Goal: Transaction & Acquisition: Obtain resource

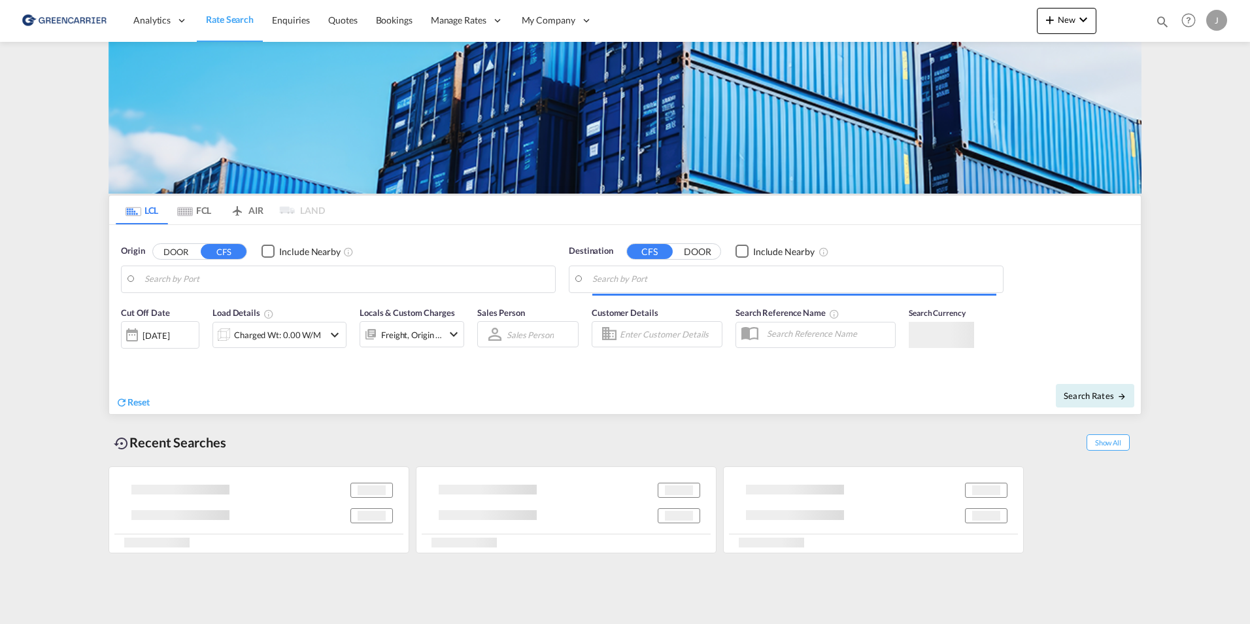
type input "DK-8670, Ersholt, [GEOGRAPHIC_DATA], [GEOGRAPHIC_DATA], [GEOGRAPHIC_DATA], [GEO…"
type input "[GEOGRAPHIC_DATA], SH, CNSHA"
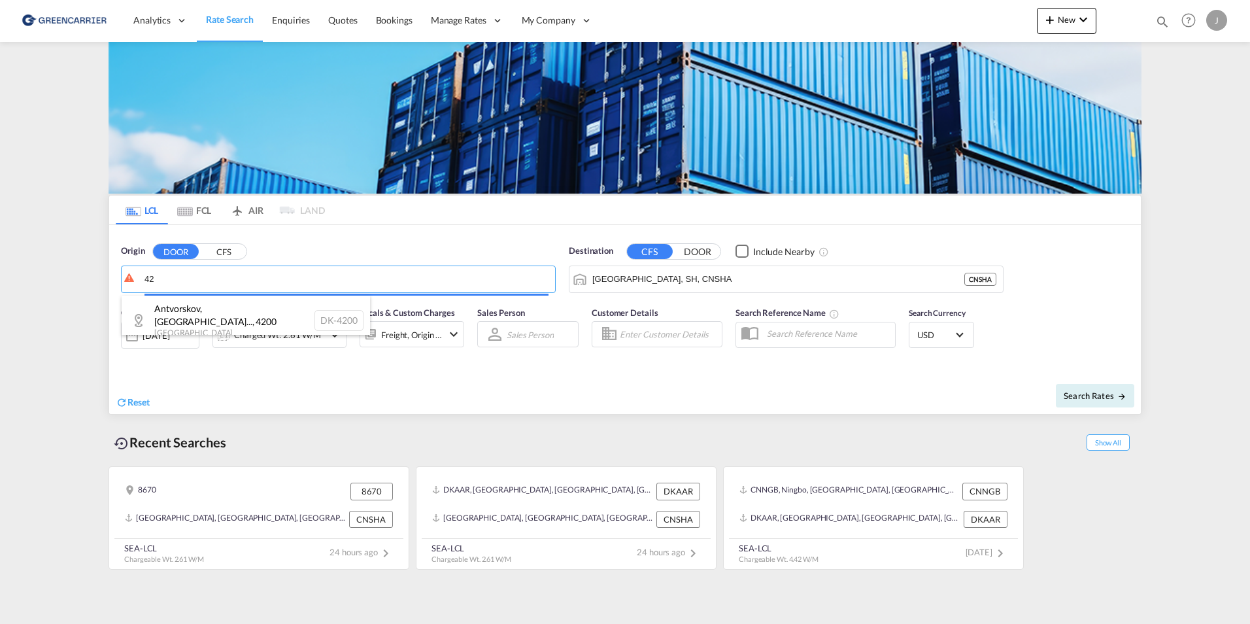
type input "4"
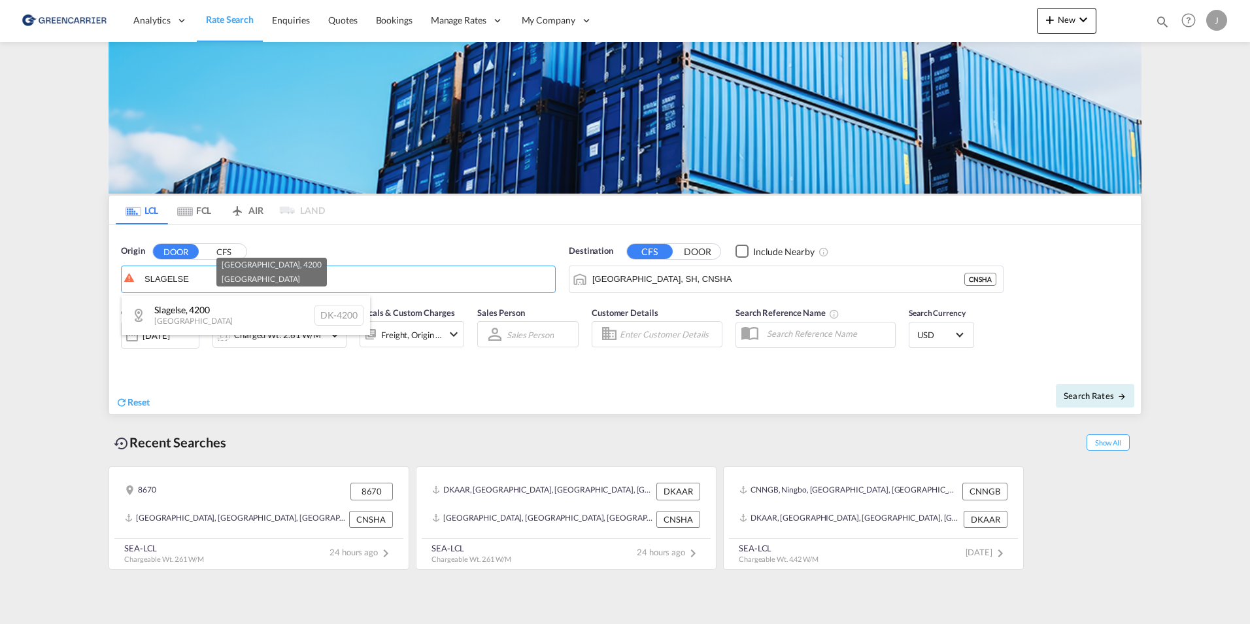
click at [195, 298] on div "[GEOGRAPHIC_DATA] , [GEOGRAPHIC_DATA] DK-4200" at bounding box center [246, 314] width 248 height 39
type input "DK-4200, [GEOGRAPHIC_DATA]"
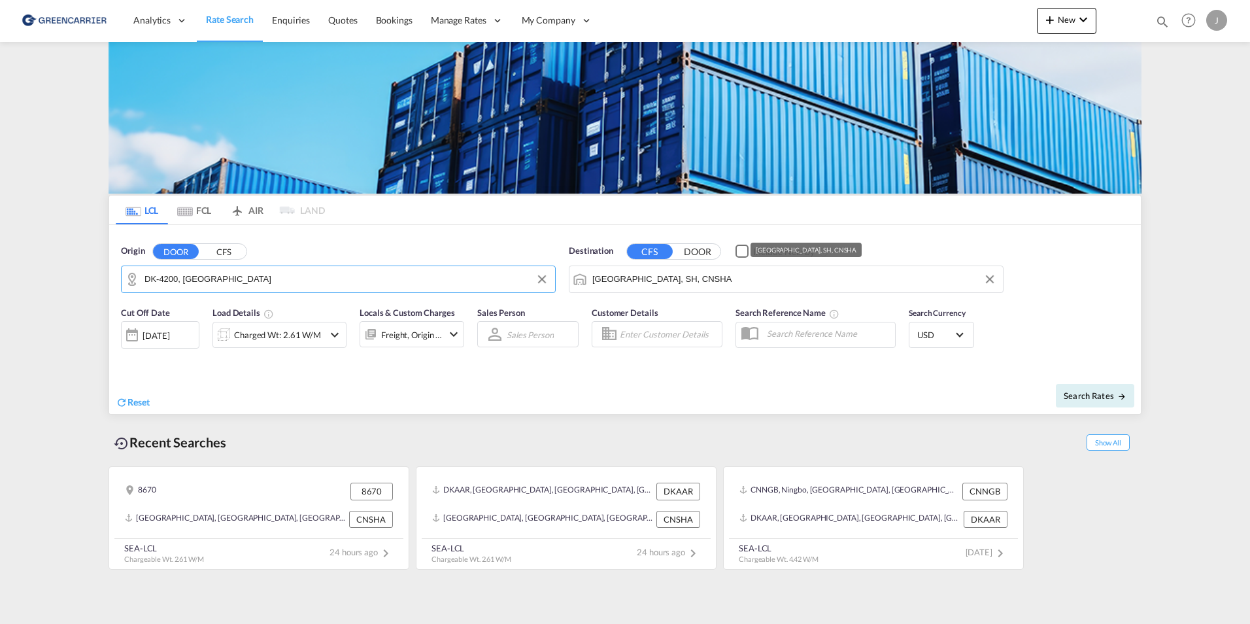
click at [731, 278] on input "[GEOGRAPHIC_DATA], SH, CNSHA" at bounding box center [794, 279] width 404 height 20
click at [708, 305] on div "[PERSON_NAME] ( [GEOGRAPHIC_DATA] ) [GEOGRAPHIC_DATA] [GEOGRAPHIC_DATA]" at bounding box center [693, 314] width 248 height 39
type input "[PERSON_NAME] ([PERSON_NAME]), [GEOGRAPHIC_DATA]"
click at [325, 338] on div "Charged Wt: 2.61 W/M" at bounding box center [279, 335] width 134 height 26
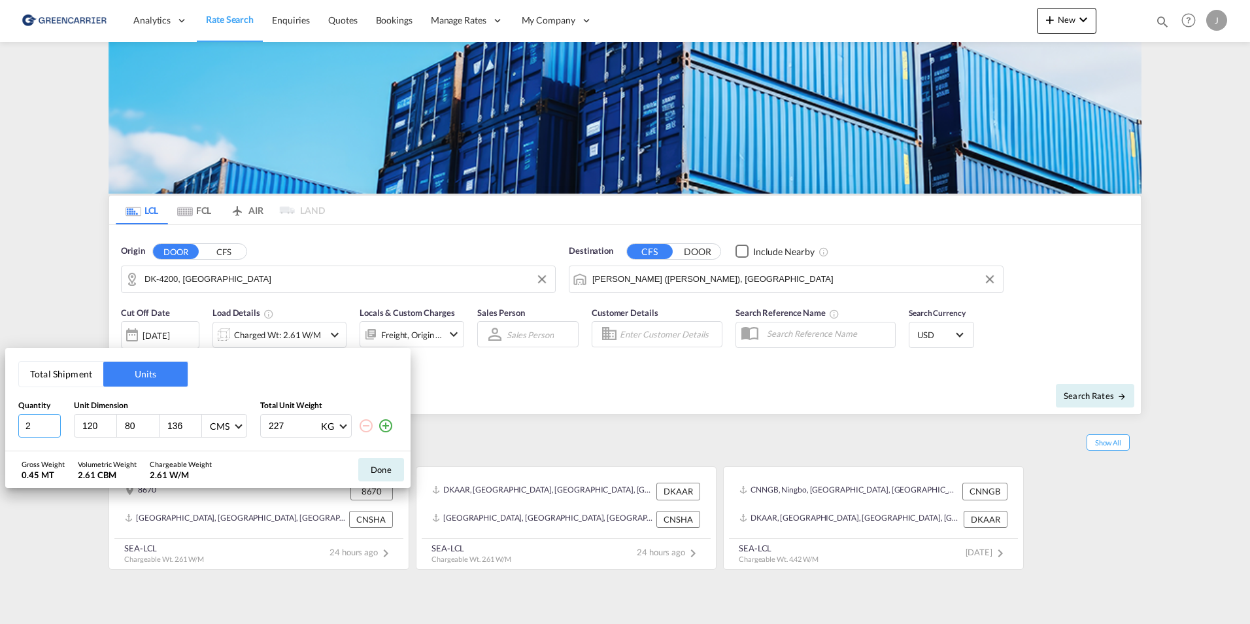
drag, startPoint x: 25, startPoint y: 428, endPoint x: 10, endPoint y: 429, distance: 14.4
click at [10, 429] on div "Total Shipment Units Quantity Unit Dimension Total Unit Weight 2 120 80 136 CMS…" at bounding box center [207, 399] width 405 height 103
drag, startPoint x: 29, startPoint y: 429, endPoint x: -3, endPoint y: 427, distance: 32.1
click at [0, 427] on html "Analytics Reports Dashboard Rate Search Enquiries Quotes" at bounding box center [625, 312] width 1250 height 624
type input "1"
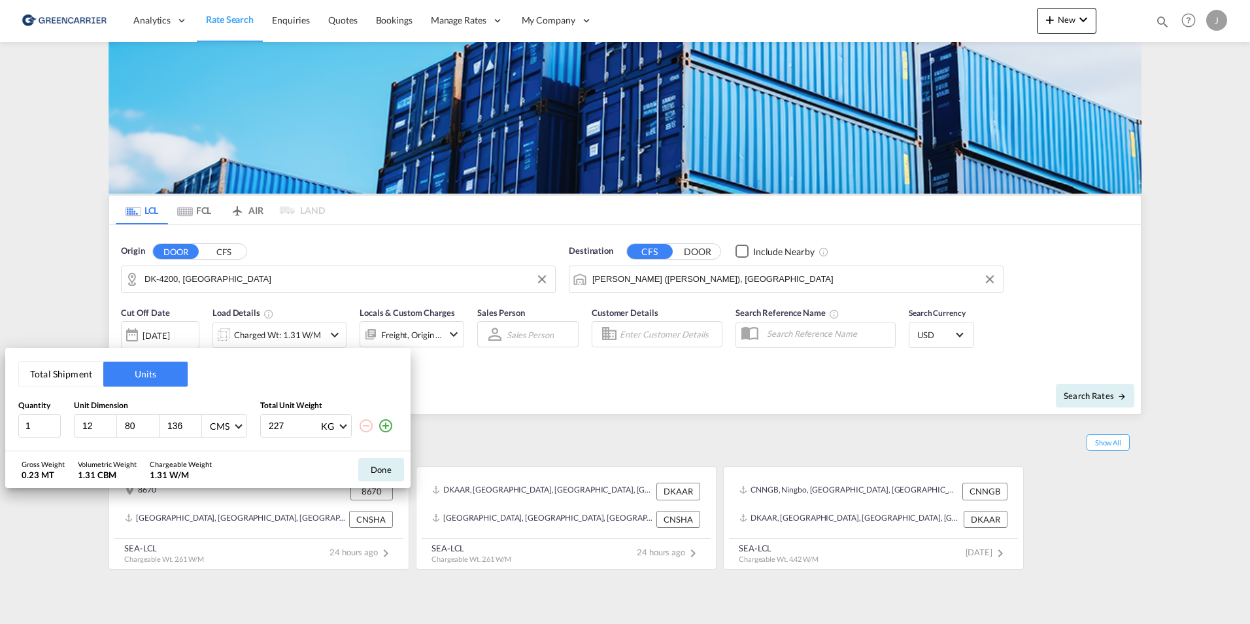
type input "120"
type input "84"
type input "488"
click at [180, 420] on input "84" at bounding box center [183, 426] width 35 height 12
drag, startPoint x: 181, startPoint y: 424, endPoint x: 167, endPoint y: 429, distance: 14.7
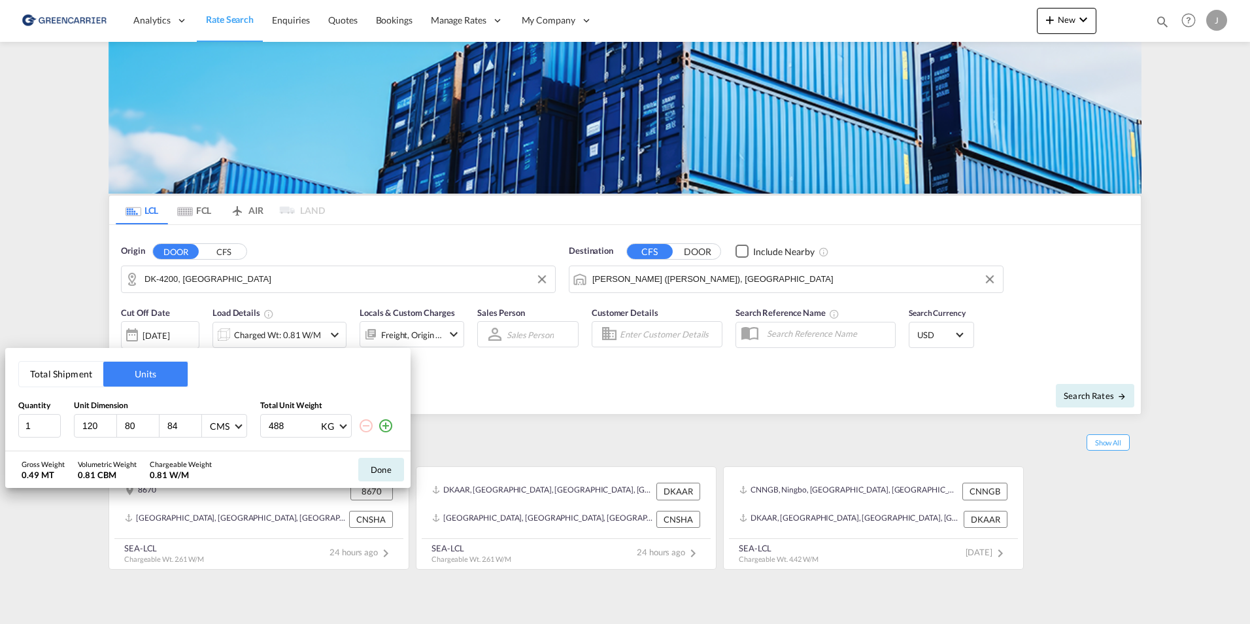
click at [167, 429] on input "84" at bounding box center [183, 426] width 35 height 12
type input "230"
click at [370, 471] on button "Done" at bounding box center [381, 470] width 46 height 24
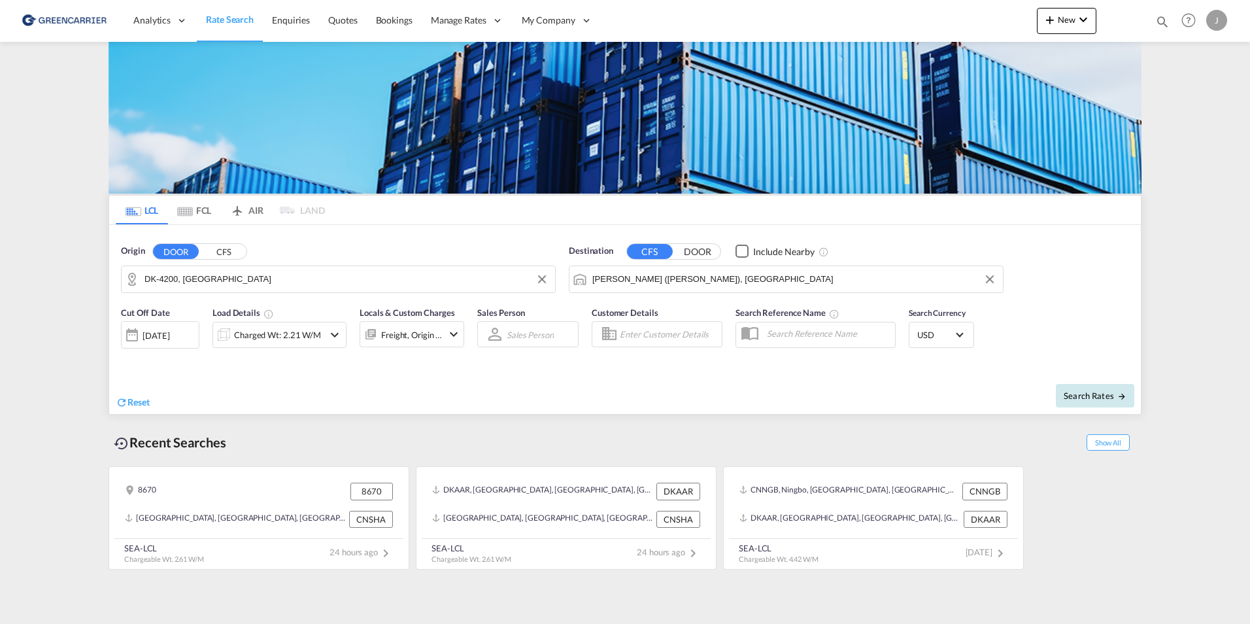
click at [1095, 393] on span "Search Rates" at bounding box center [1094, 395] width 63 height 10
type input "4200 to INNSA / [DATE]"
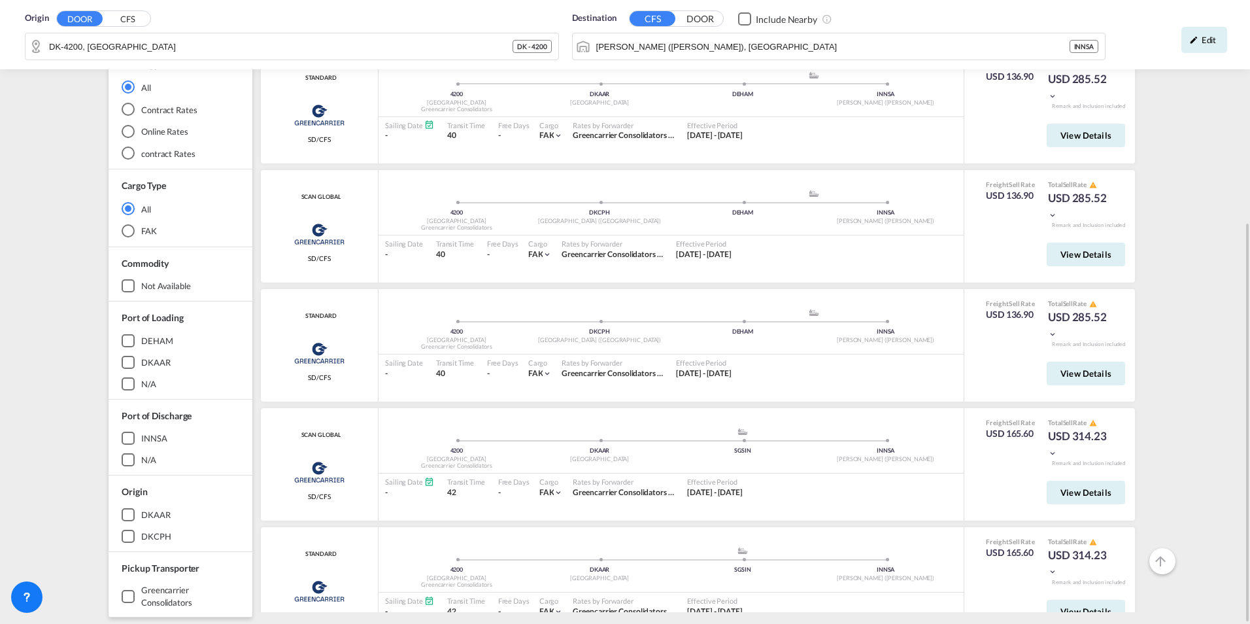
scroll to position [832, 0]
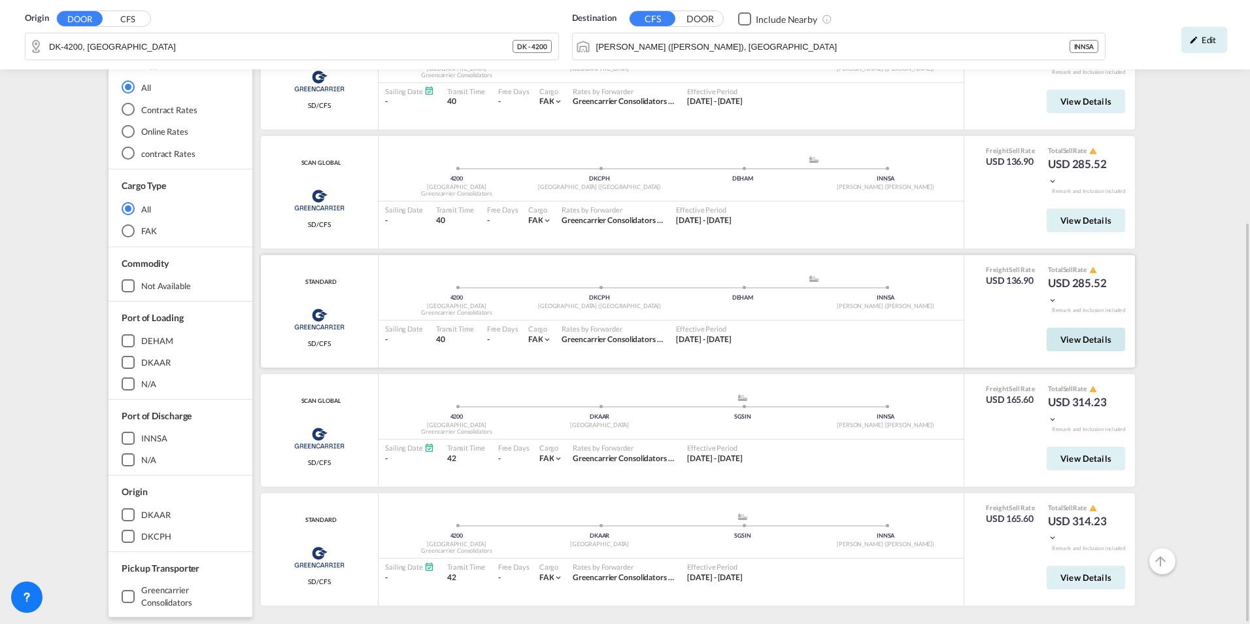
click at [1068, 334] on span "View Details" at bounding box center [1085, 339] width 51 height 10
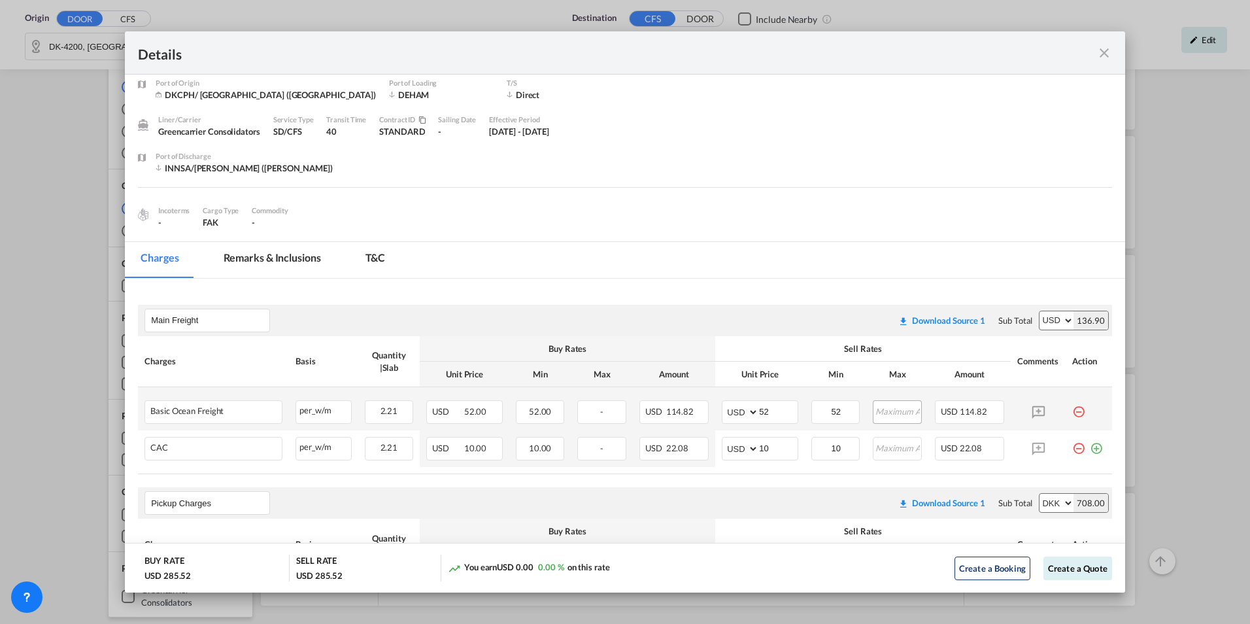
scroll to position [0, 0]
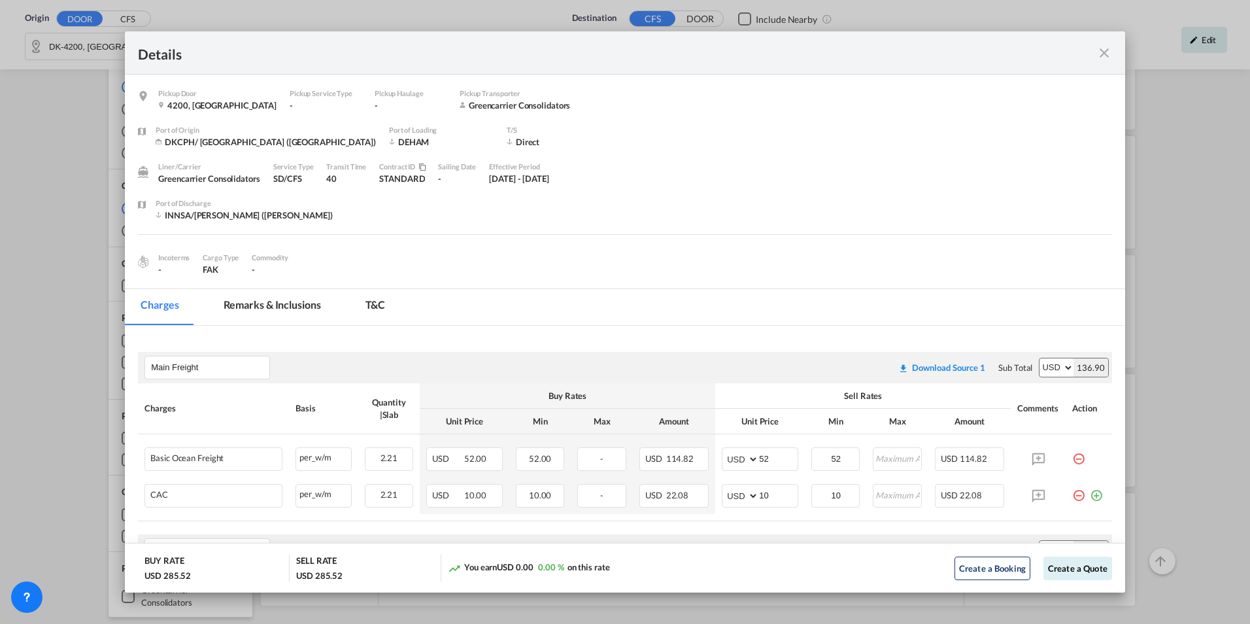
click at [1096, 55] on md-icon "icon-close fg-AAA8AD m-0 cursor" at bounding box center [1104, 53] width 16 height 16
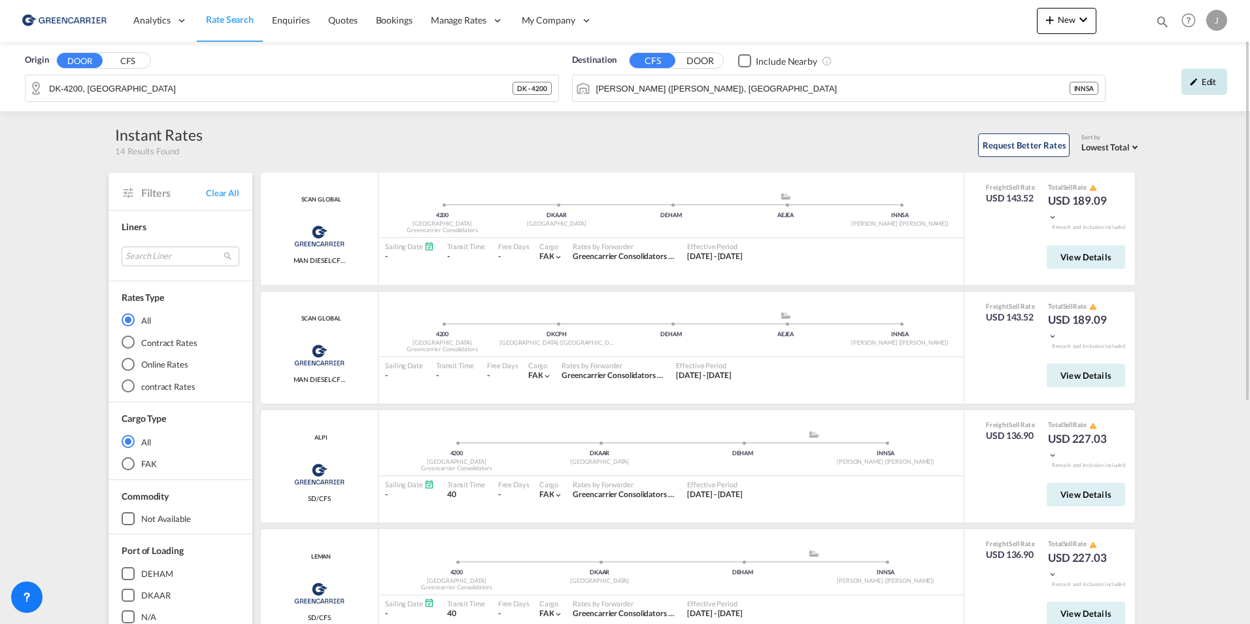
click at [1191, 78] on md-icon "icon-pencil" at bounding box center [1193, 81] width 9 height 9
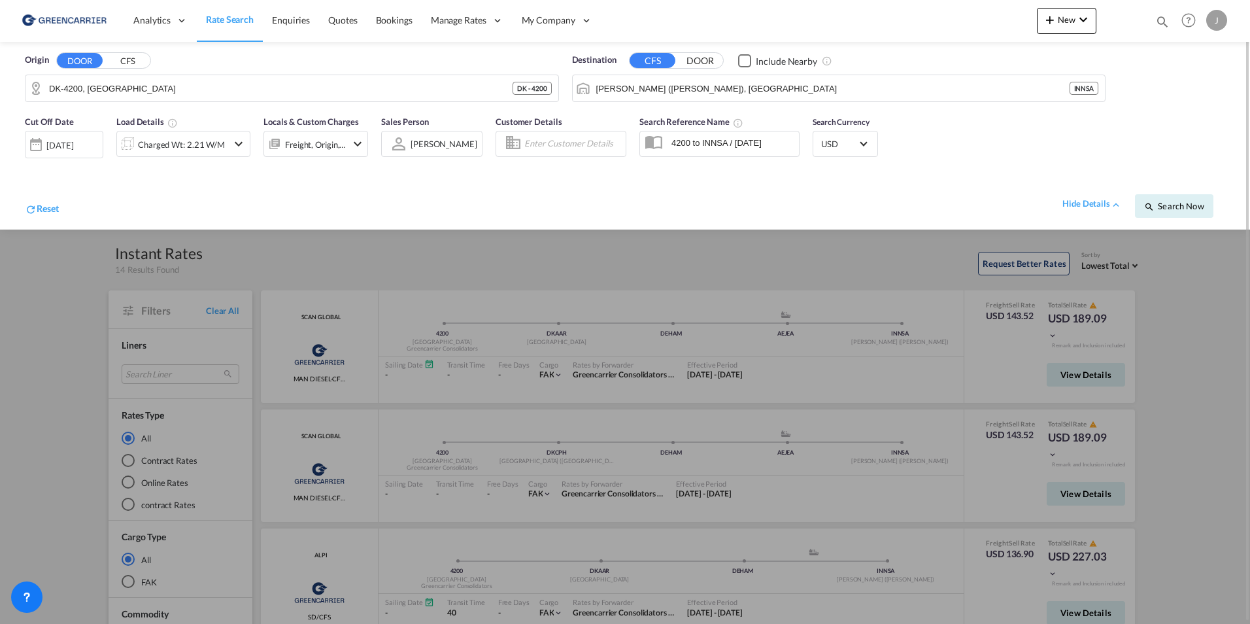
click at [239, 150] on md-icon "icon-chevron-down" at bounding box center [239, 144] width 16 height 16
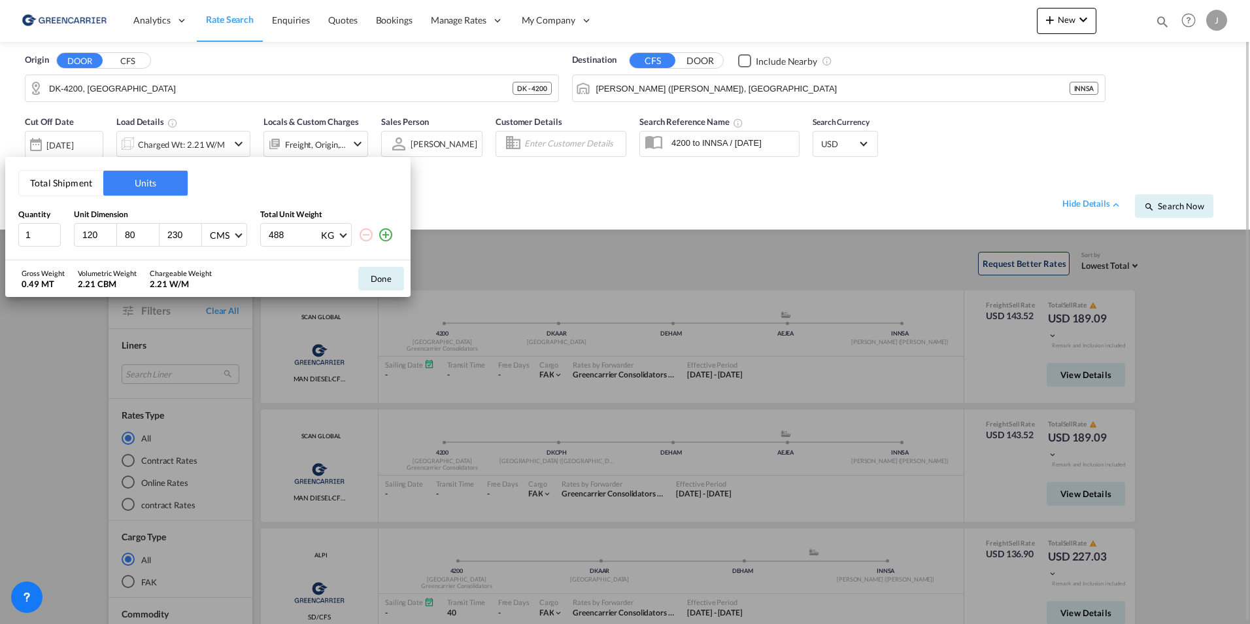
click at [385, 277] on button "Done" at bounding box center [381, 279] width 46 height 24
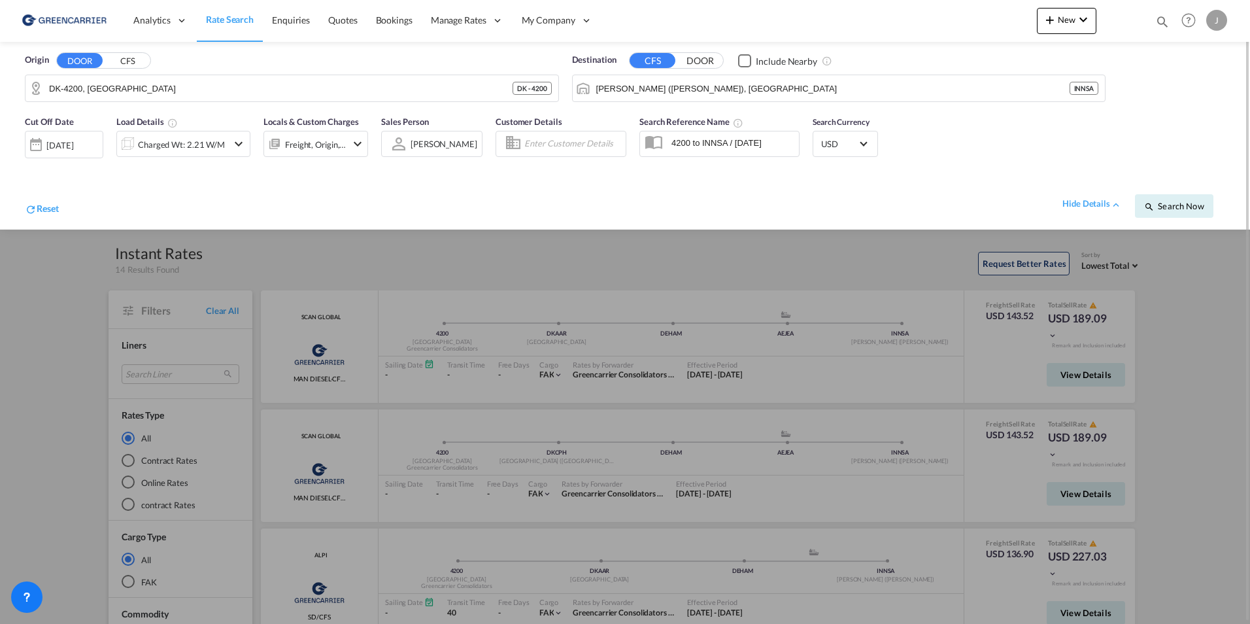
scroll to position [1, 0]
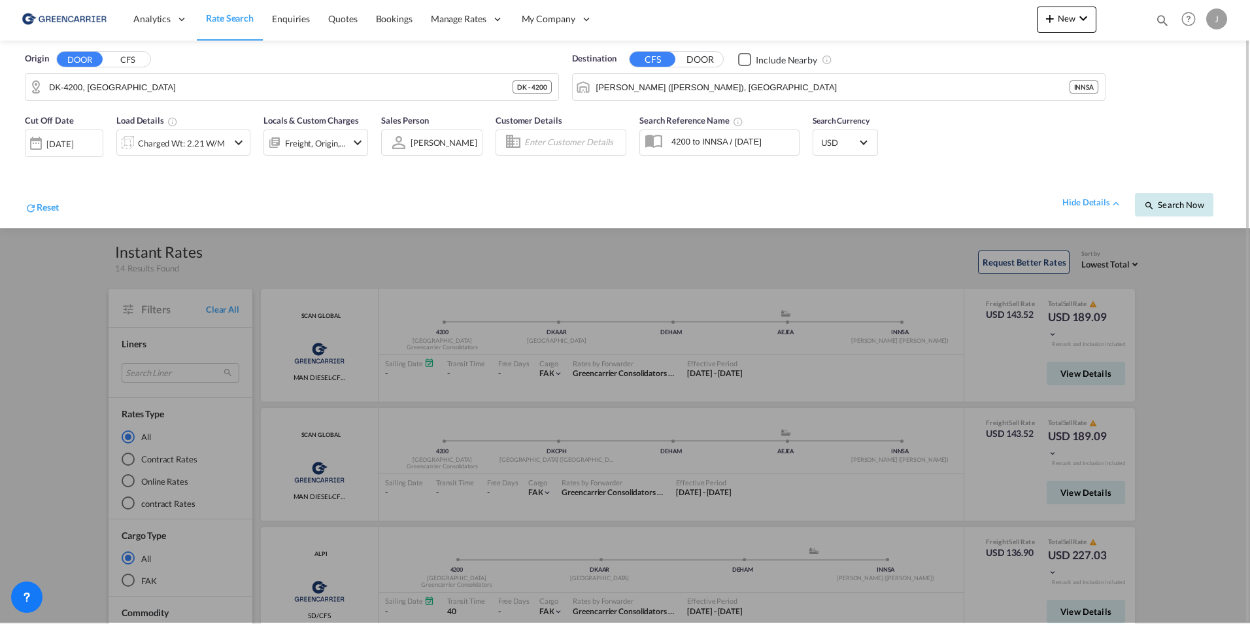
click at [1167, 198] on button "Search Now" at bounding box center [1174, 205] width 78 height 24
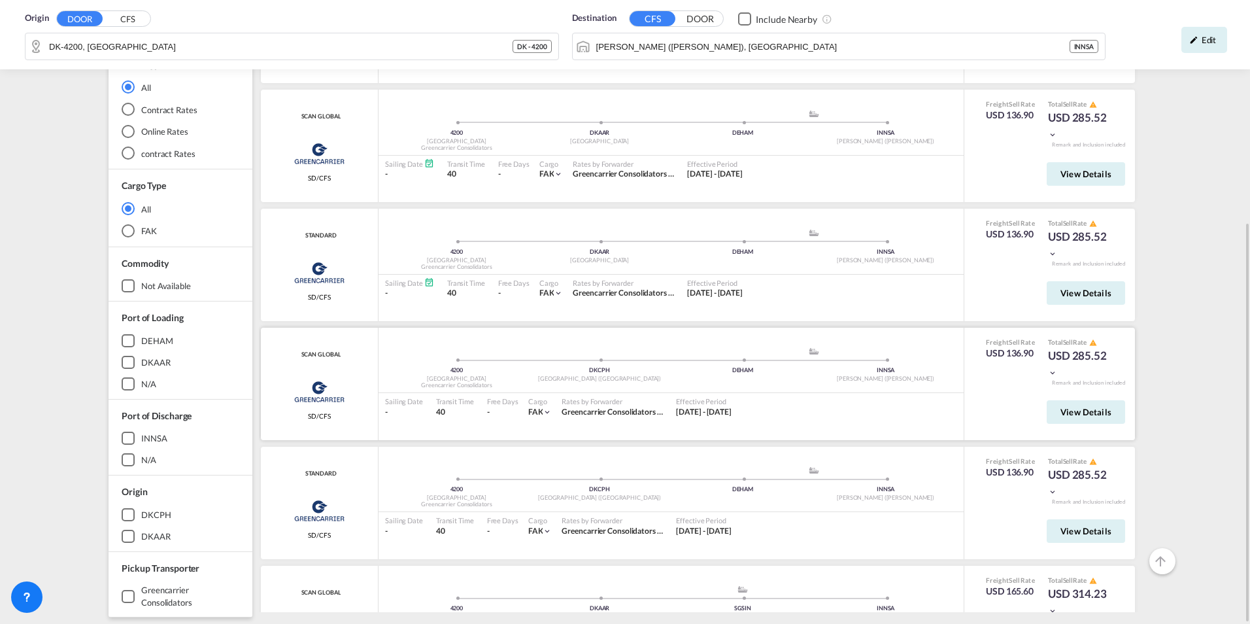
scroll to position [654, 0]
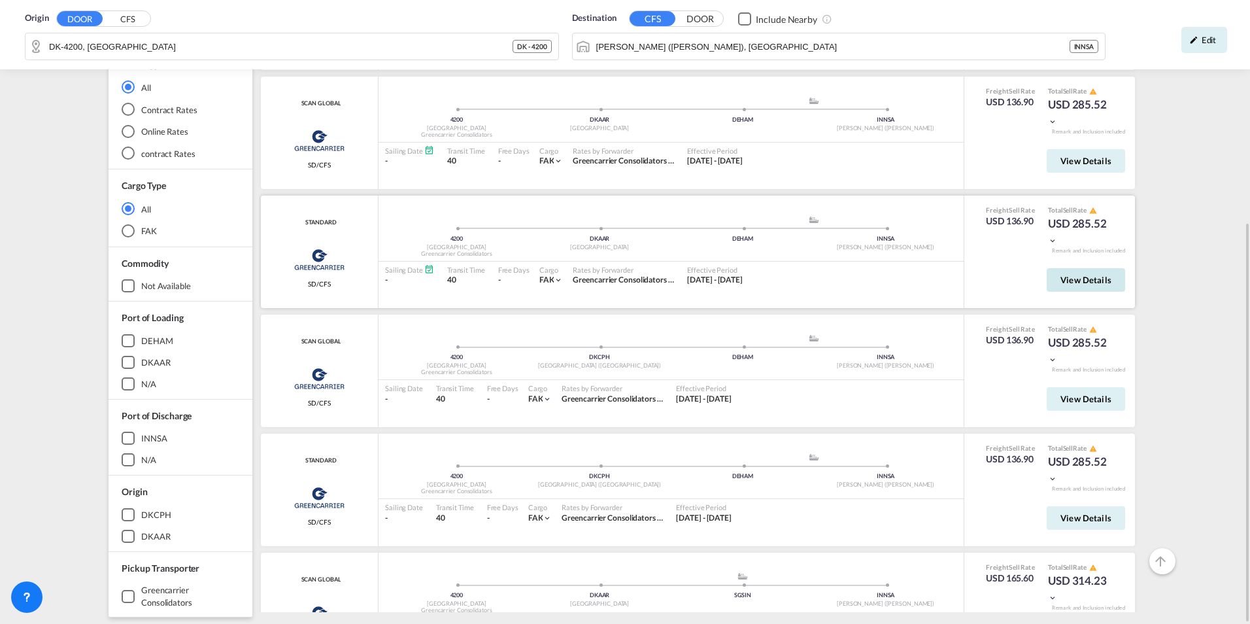
click at [1050, 278] on button "View Details" at bounding box center [1085, 280] width 78 height 24
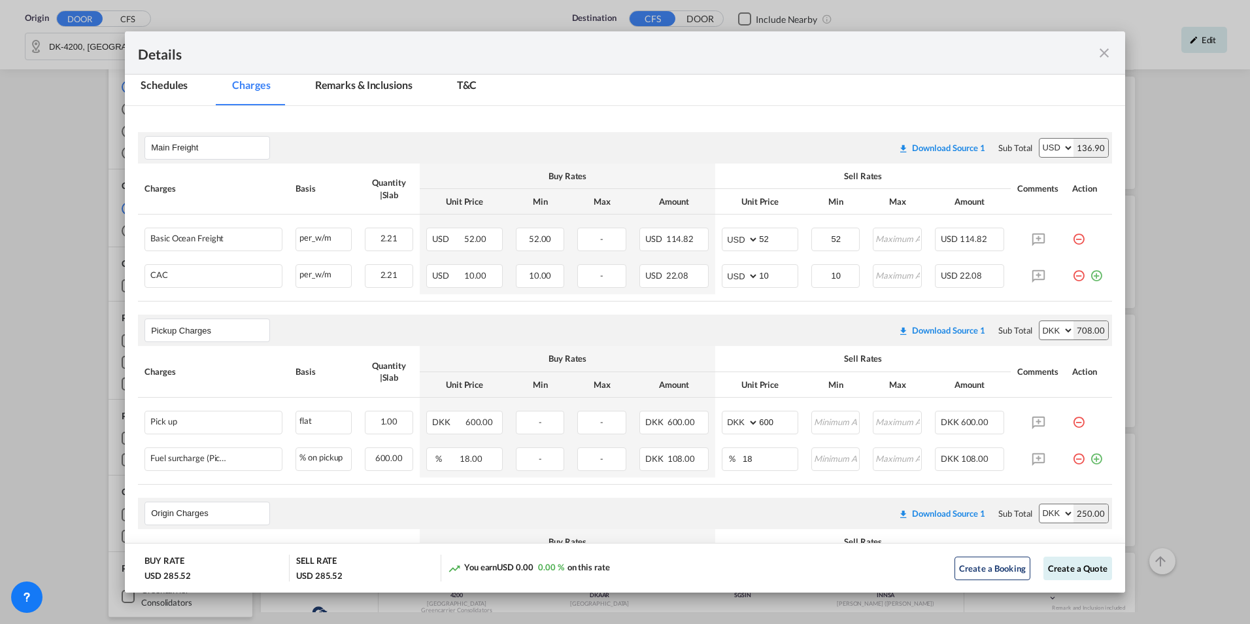
scroll to position [93, 0]
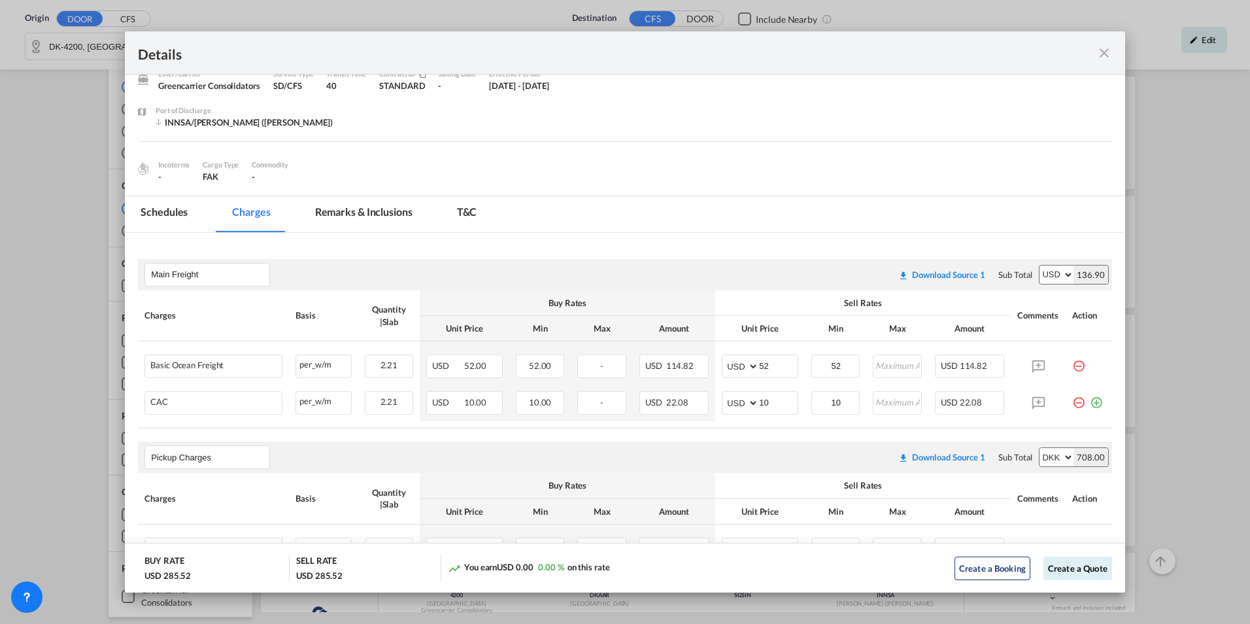
click at [177, 208] on md-tab-item "Schedules" at bounding box center [164, 214] width 78 height 36
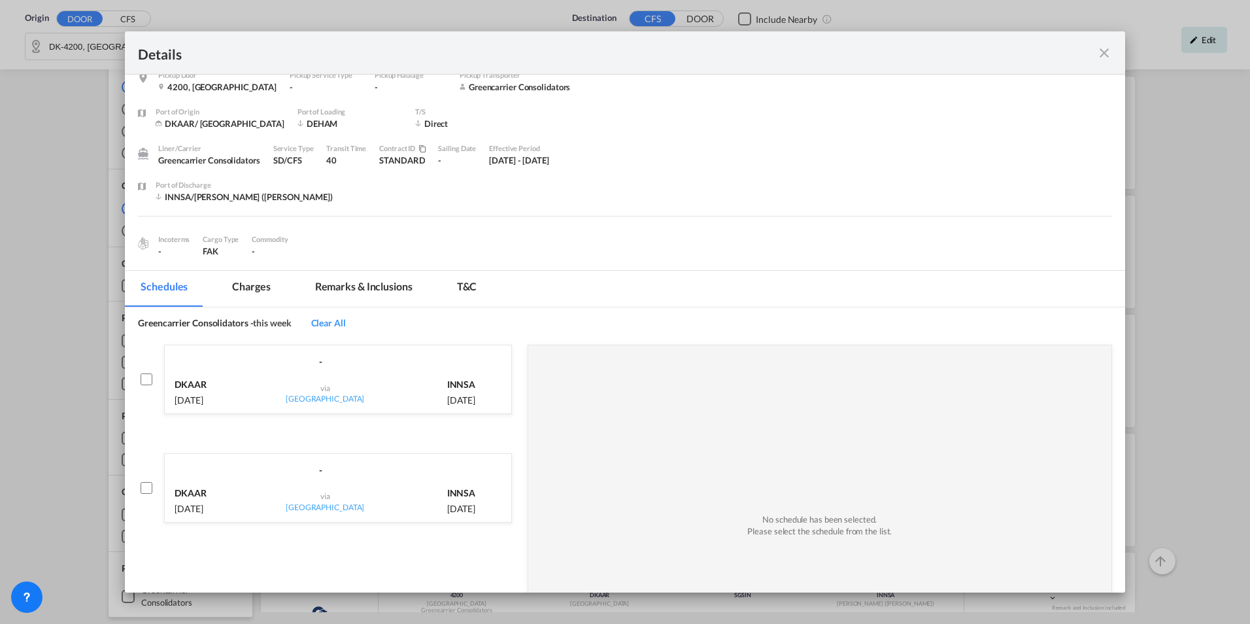
scroll to position [0, 0]
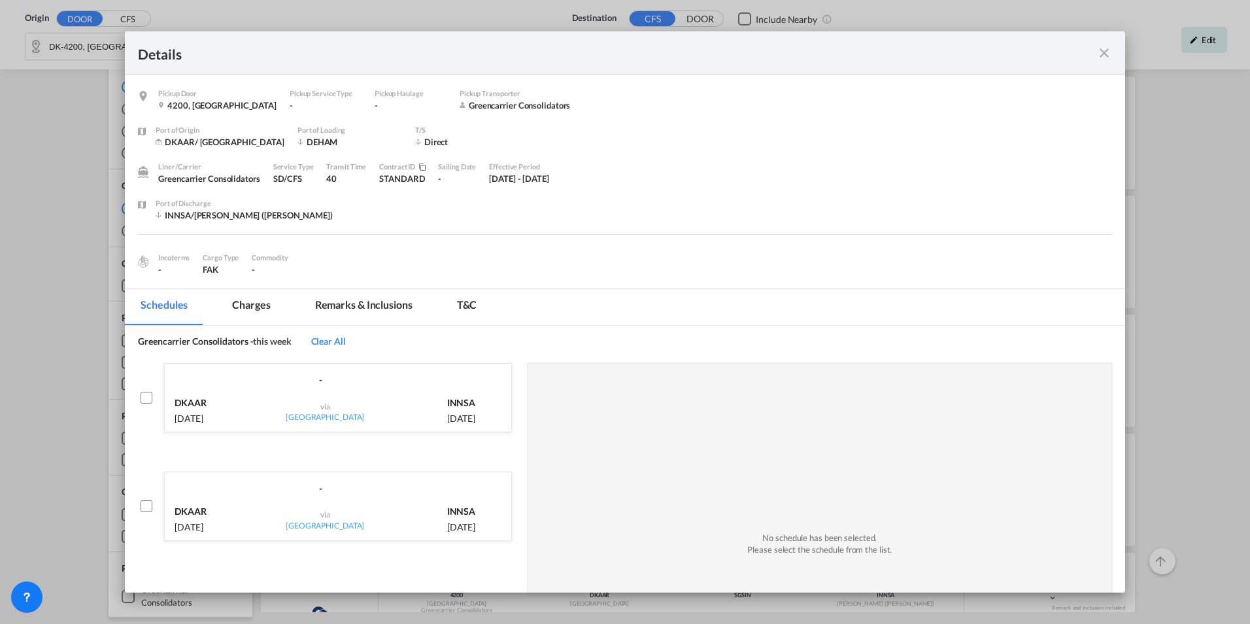
click at [1090, 54] on div "Pickup Door ..." at bounding box center [1062, 52] width 97 height 16
click at [1108, 54] on md-icon "icon-close fg-AAA8AD m-0 cursor" at bounding box center [1104, 53] width 16 height 16
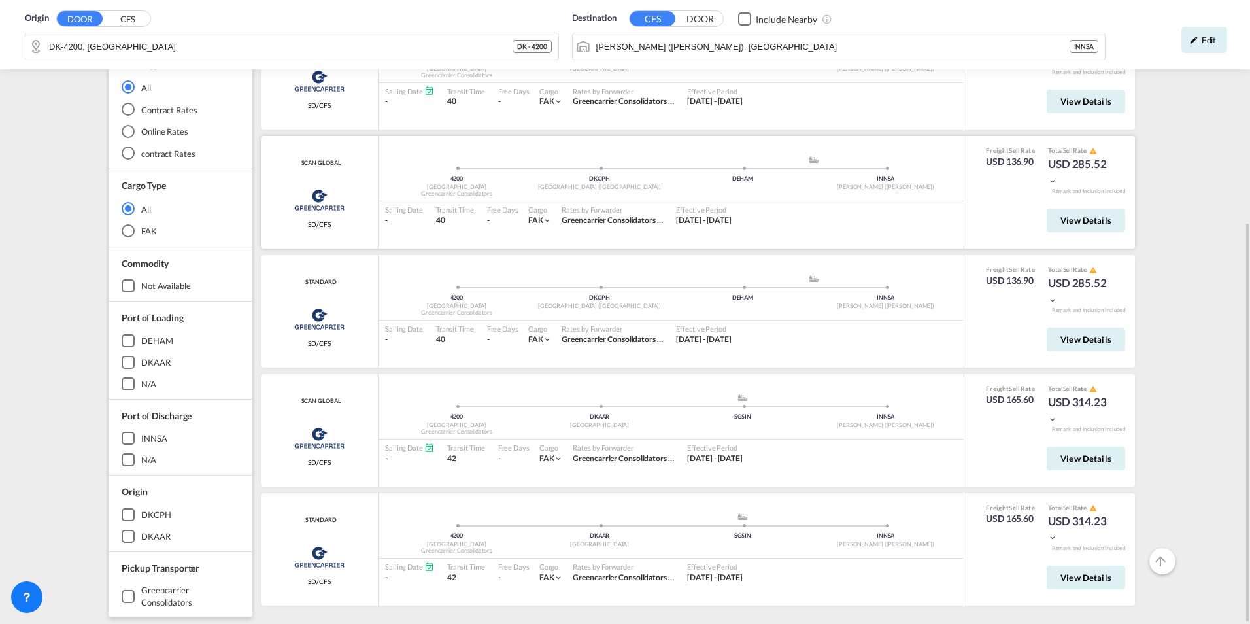
scroll to position [280, 0]
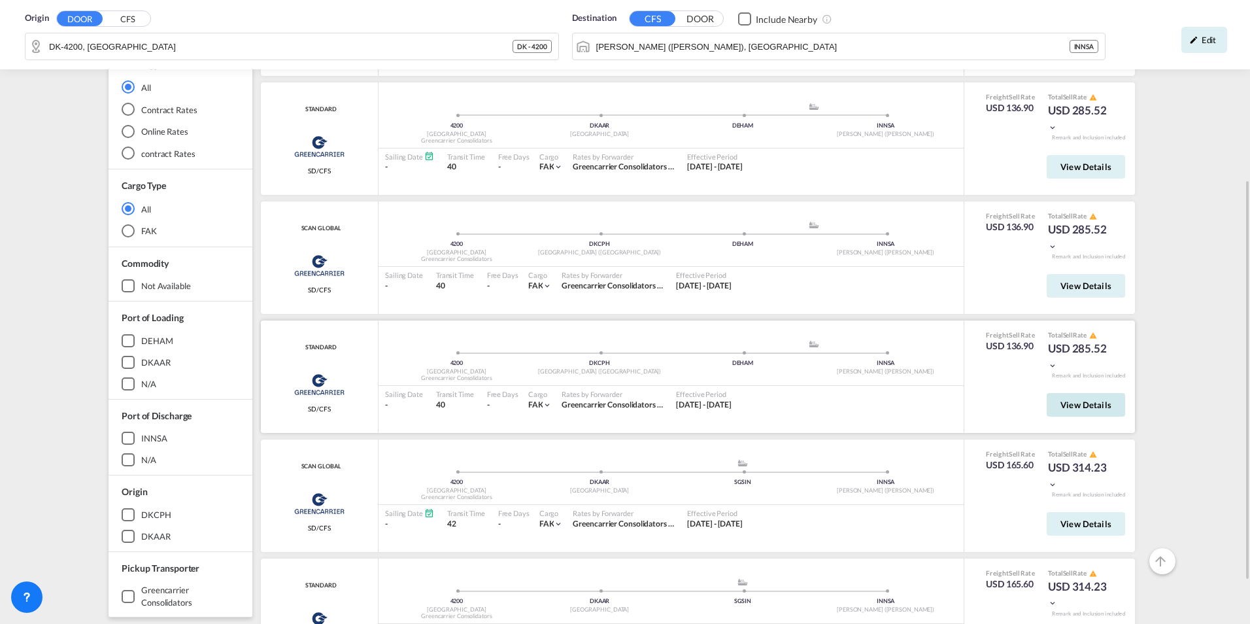
click at [1073, 402] on span "View Details" at bounding box center [1085, 404] width 51 height 10
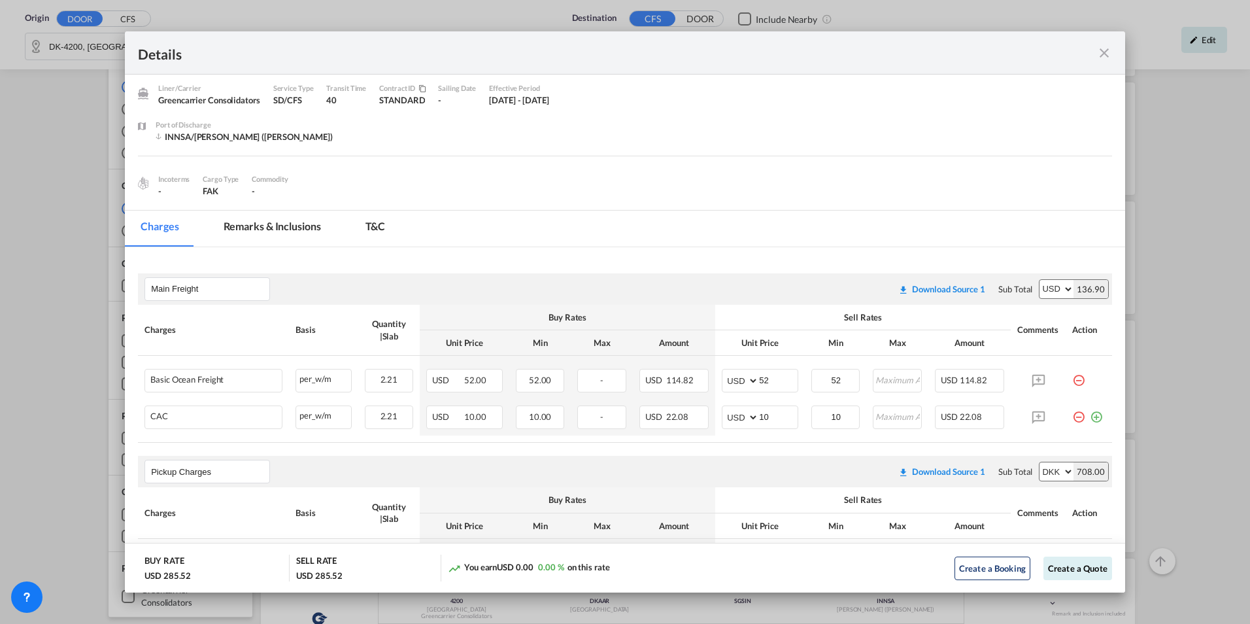
scroll to position [0, 0]
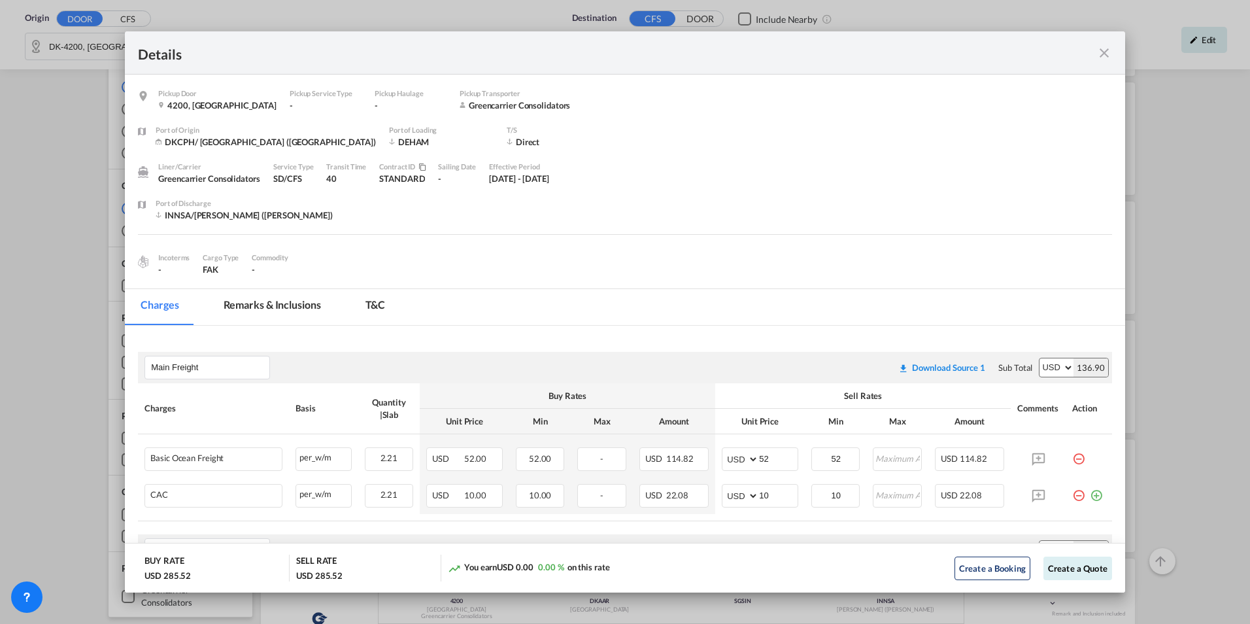
click at [1104, 56] on md-icon "icon-close fg-AAA8AD m-0 cursor" at bounding box center [1104, 53] width 16 height 16
